Goal: Task Accomplishment & Management: Manage account settings

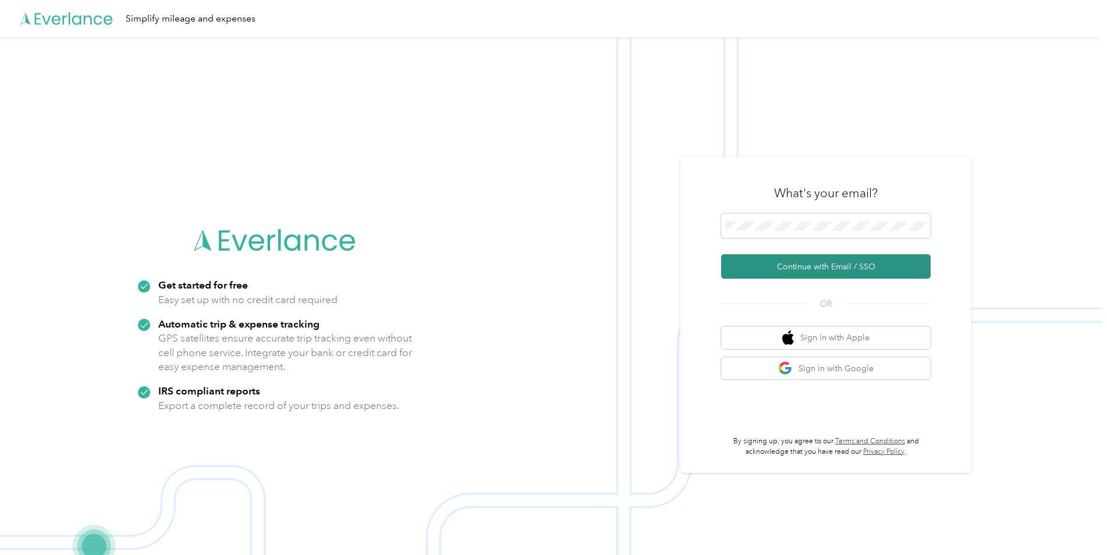
click at [851, 266] on button "Continue with Email / SSO" at bounding box center [826, 266] width 210 height 24
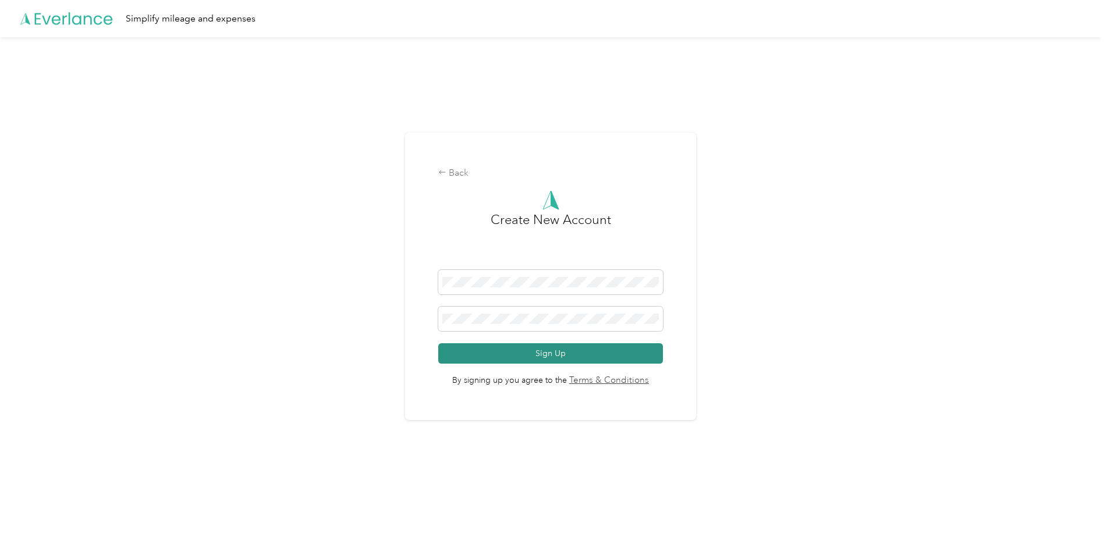
click at [541, 347] on button "Sign Up" at bounding box center [550, 353] width 225 height 20
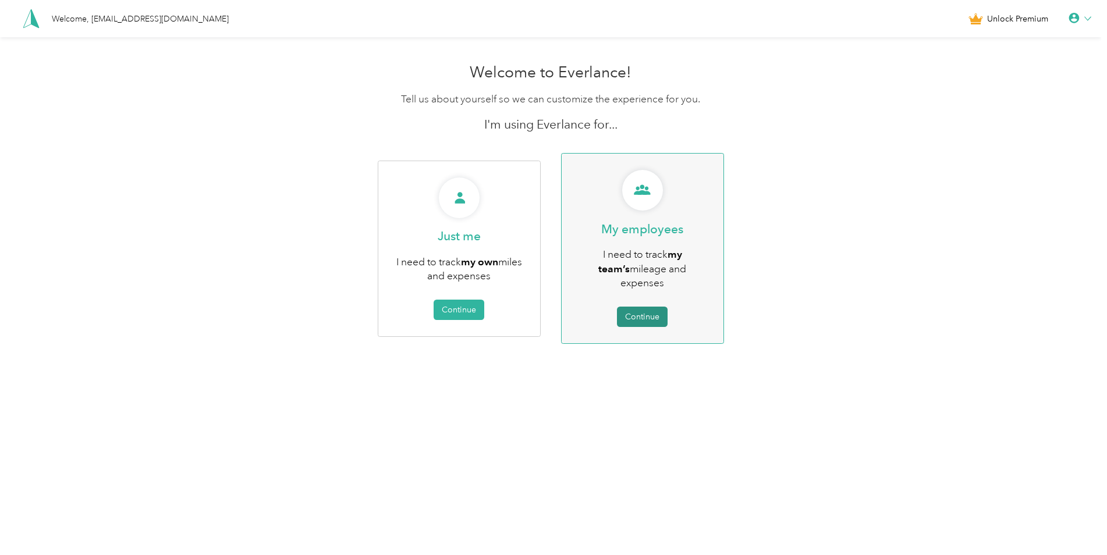
click at [660, 307] on button "Continue" at bounding box center [642, 317] width 51 height 20
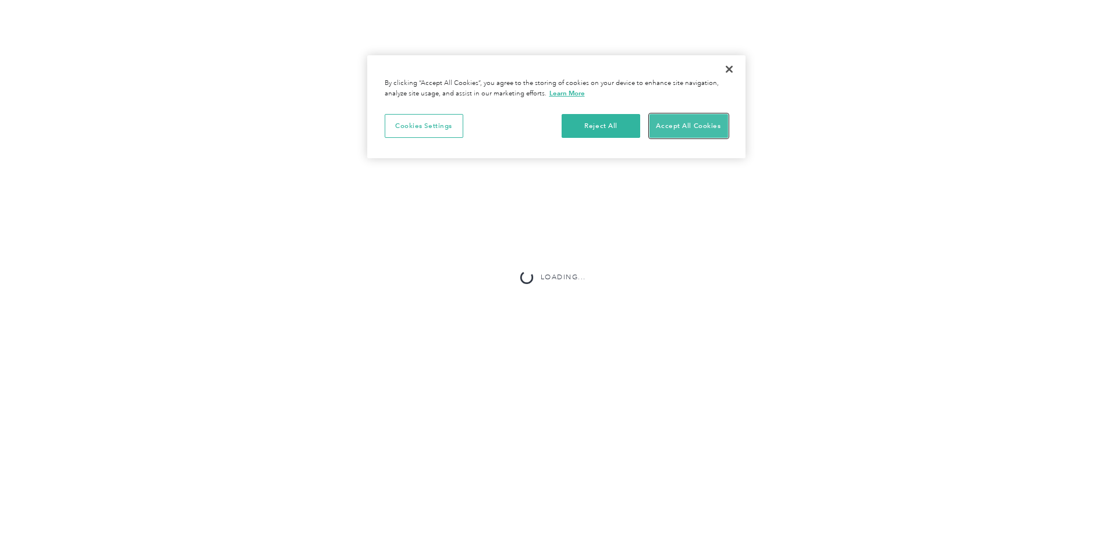
click at [693, 132] on button "Accept All Cookies" at bounding box center [689, 126] width 79 height 24
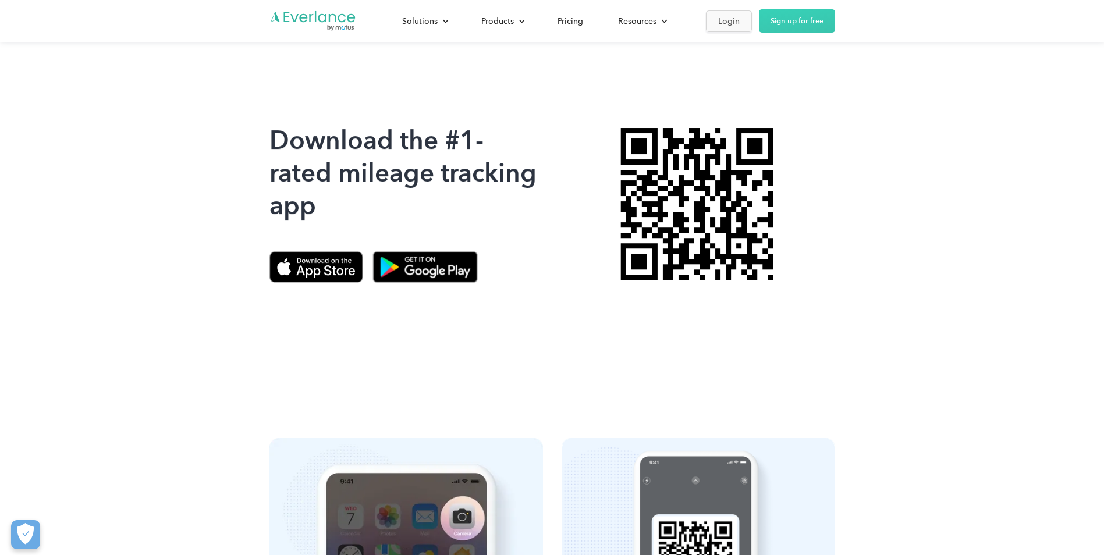
click at [713, 23] on link "Login" at bounding box center [729, 21] width 46 height 22
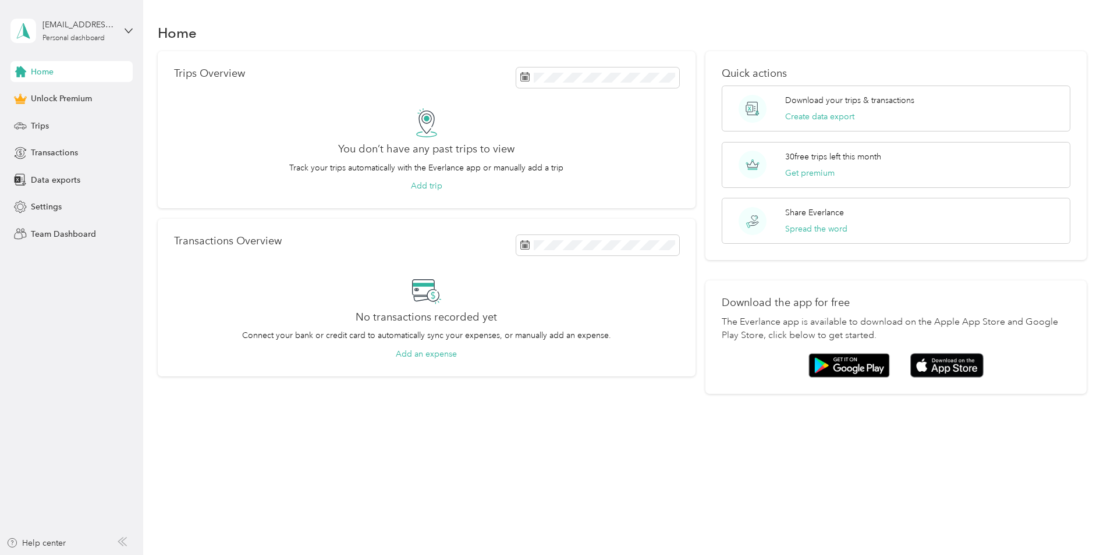
click at [54, 75] on div "Home" at bounding box center [71, 71] width 122 height 21
click at [36, 97] on span "Unlock Premium" at bounding box center [61, 99] width 61 height 12
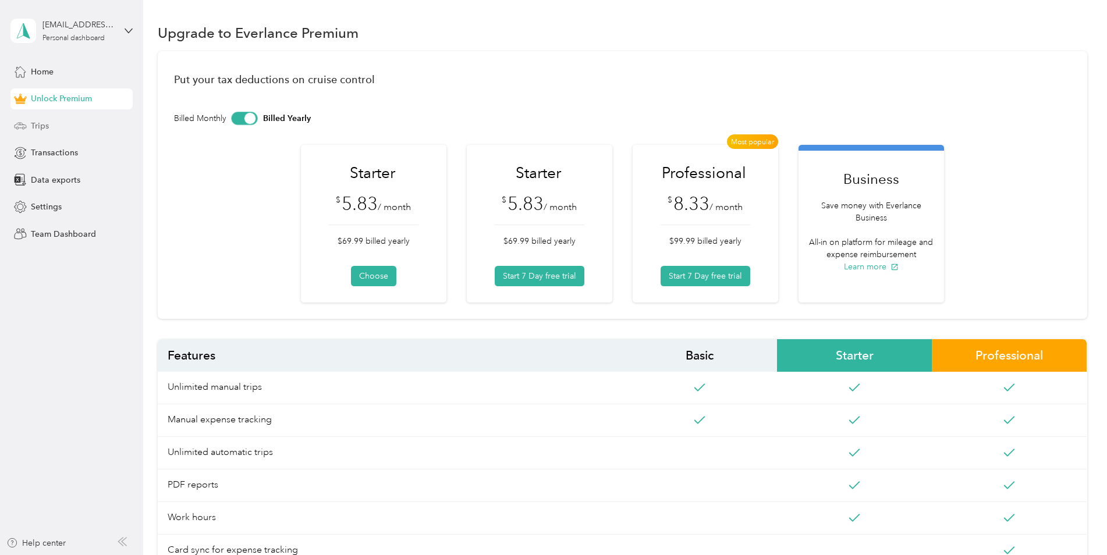
click at [44, 125] on span "Trips" at bounding box center [40, 126] width 18 height 12
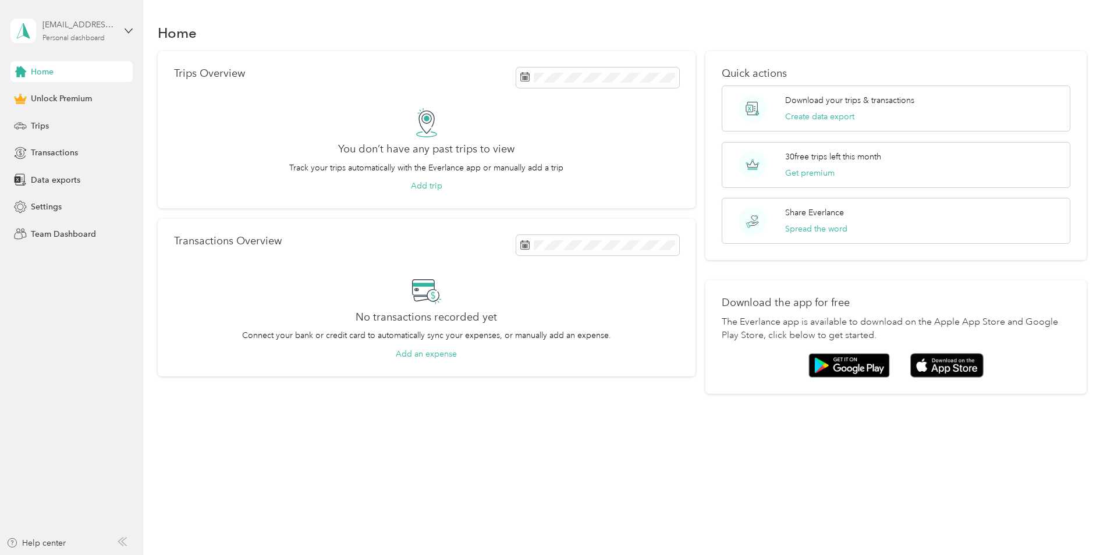
click at [103, 26] on div "tmann@meridannurses.com" at bounding box center [78, 25] width 73 height 12
click at [122, 30] on div "[EMAIL_ADDRESS][DOMAIN_NAME] Personal dashboard" at bounding box center [71, 30] width 122 height 41
click at [54, 94] on div "Log out" at bounding box center [43, 89] width 45 height 12
